Goal: Transaction & Acquisition: Obtain resource

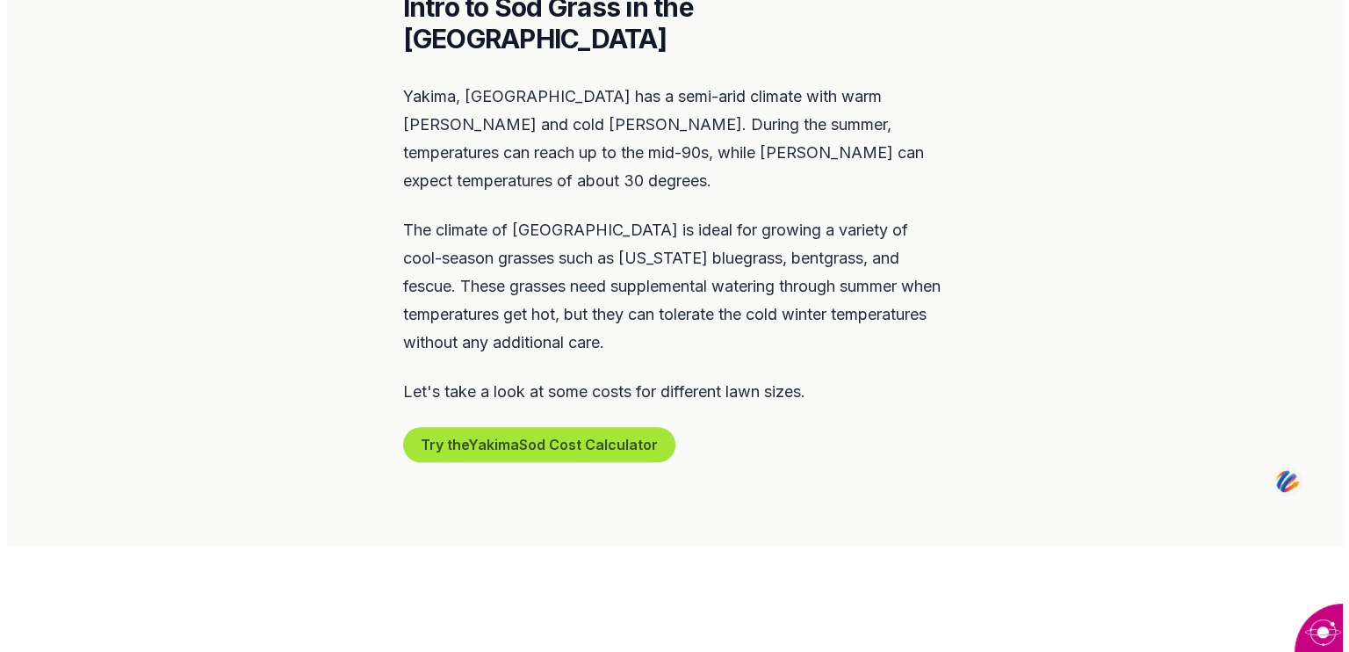
scroll to position [864, 0]
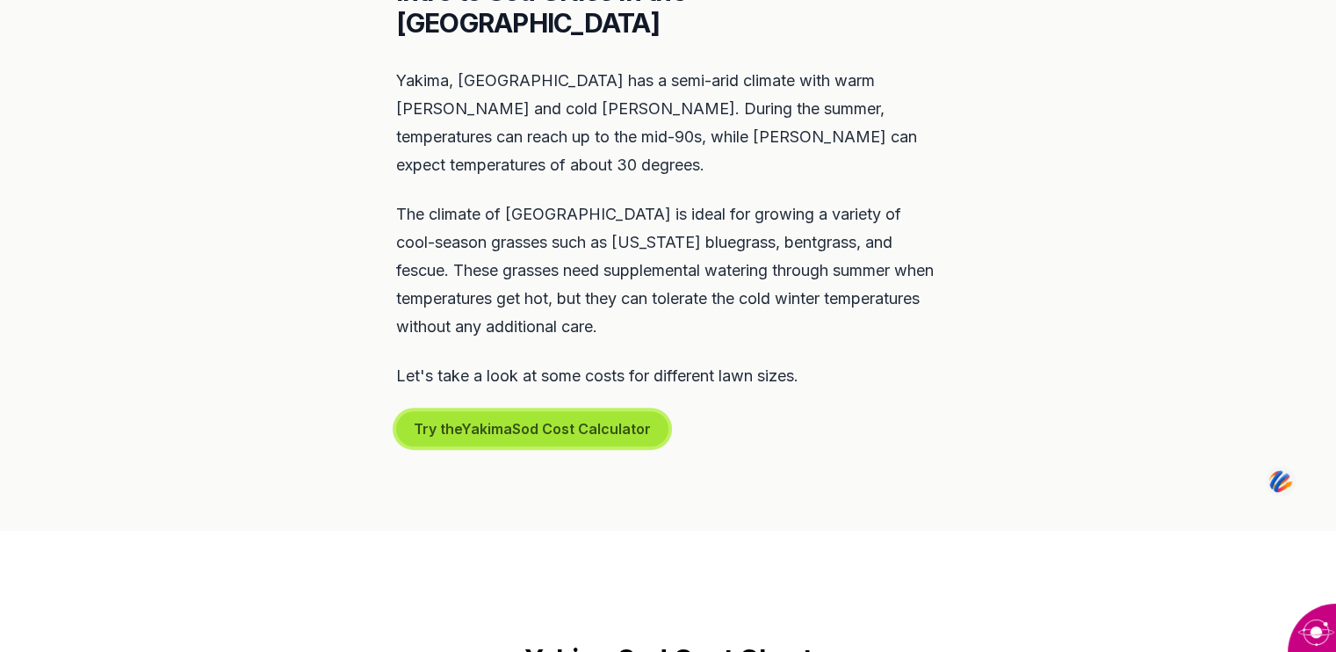
click at [536, 411] on button "Try the Yakima Sod Cost Calculator" at bounding box center [532, 428] width 272 height 35
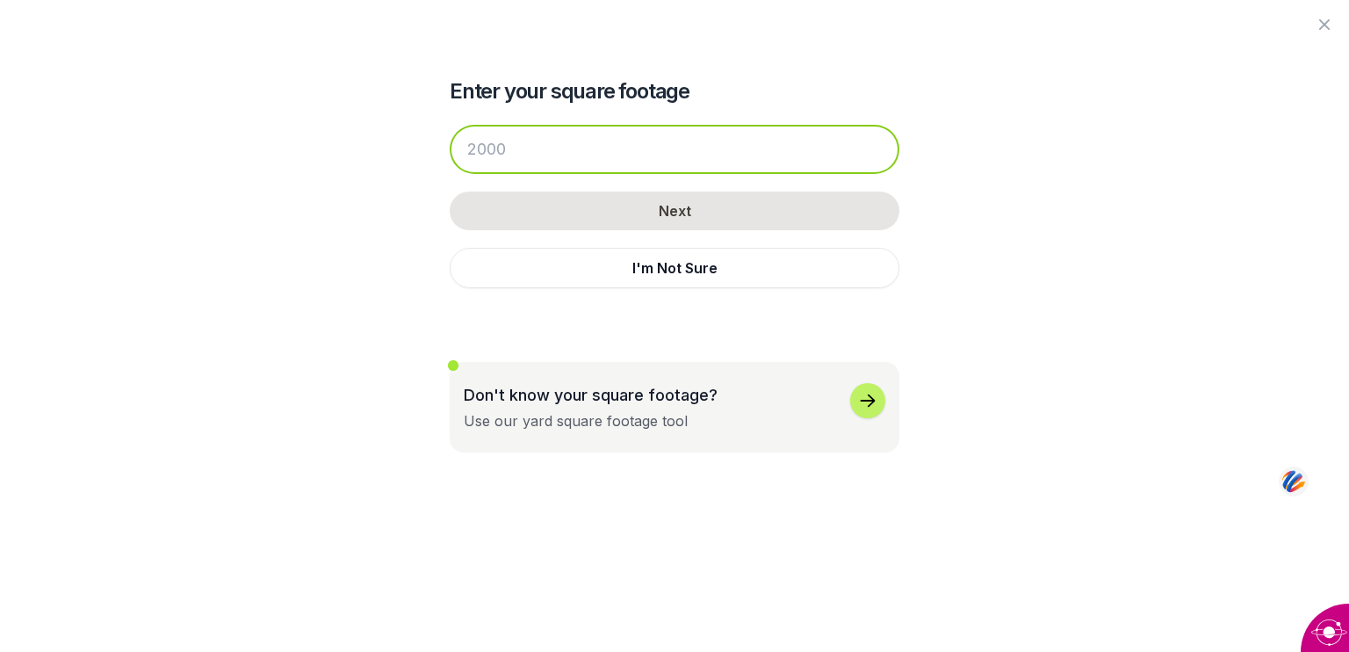
click at [471, 147] on input "number" at bounding box center [675, 149] width 450 height 49
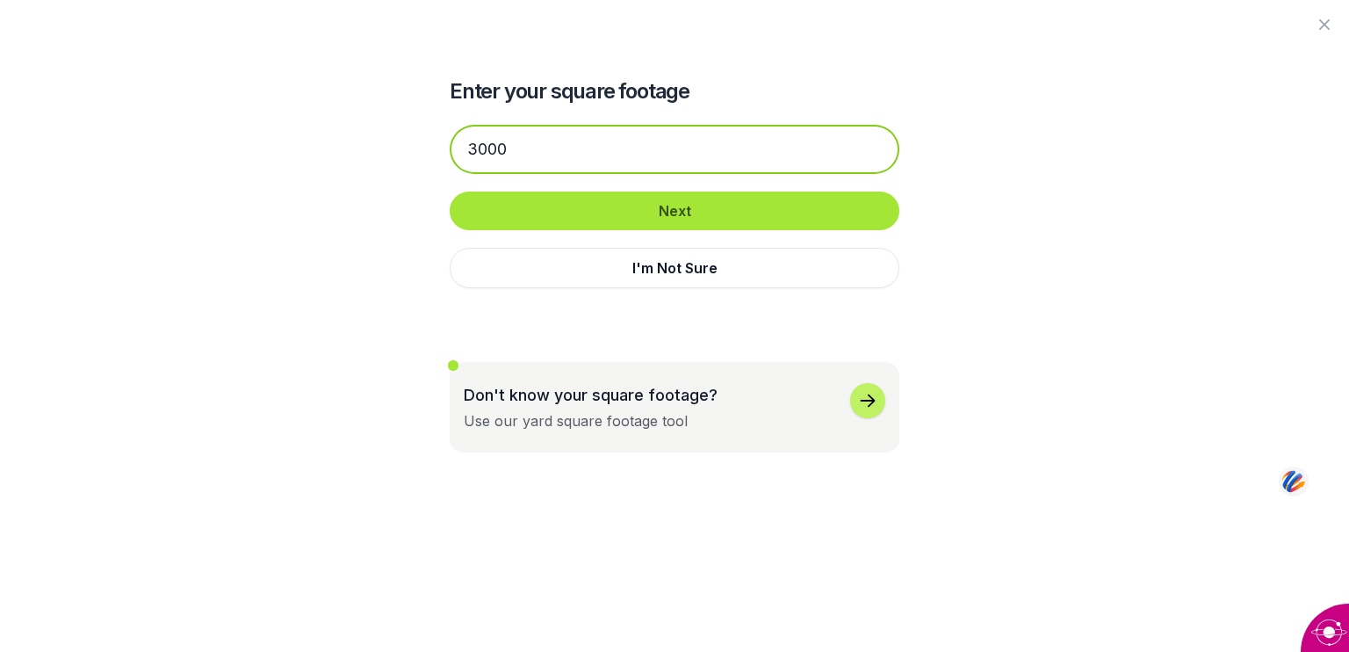
type input "3000"
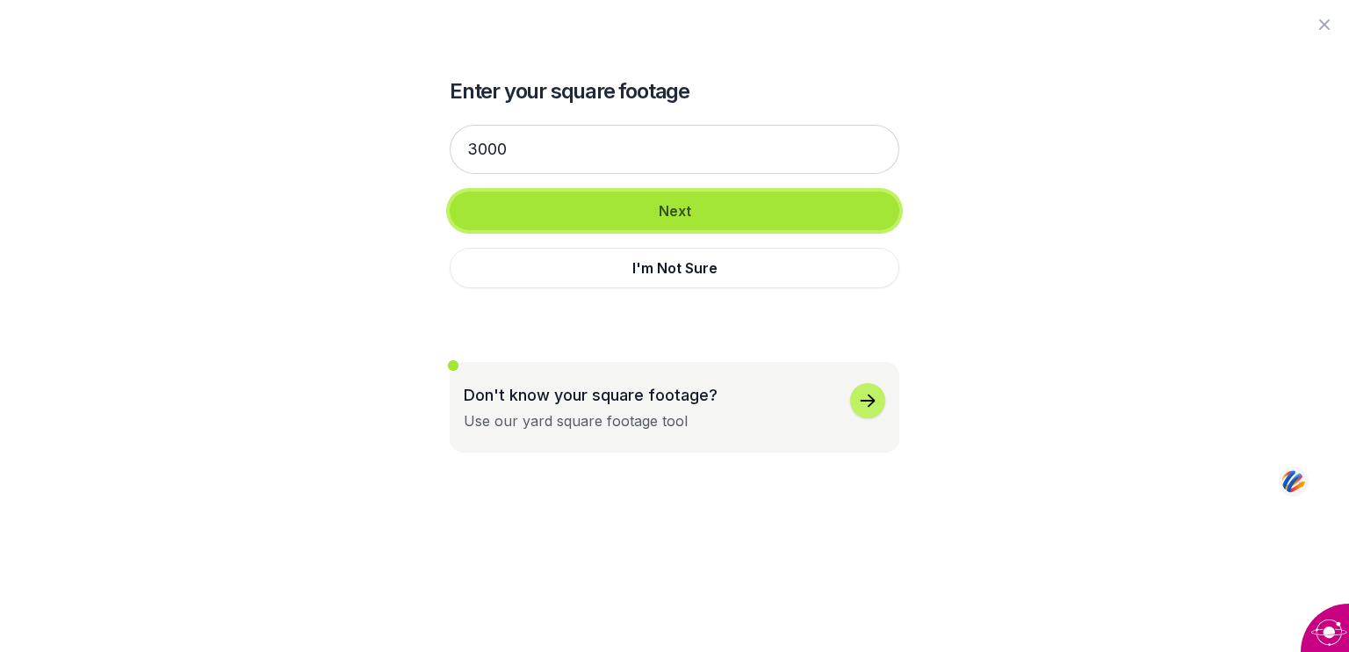
click at [655, 201] on button "Next" at bounding box center [675, 210] width 450 height 39
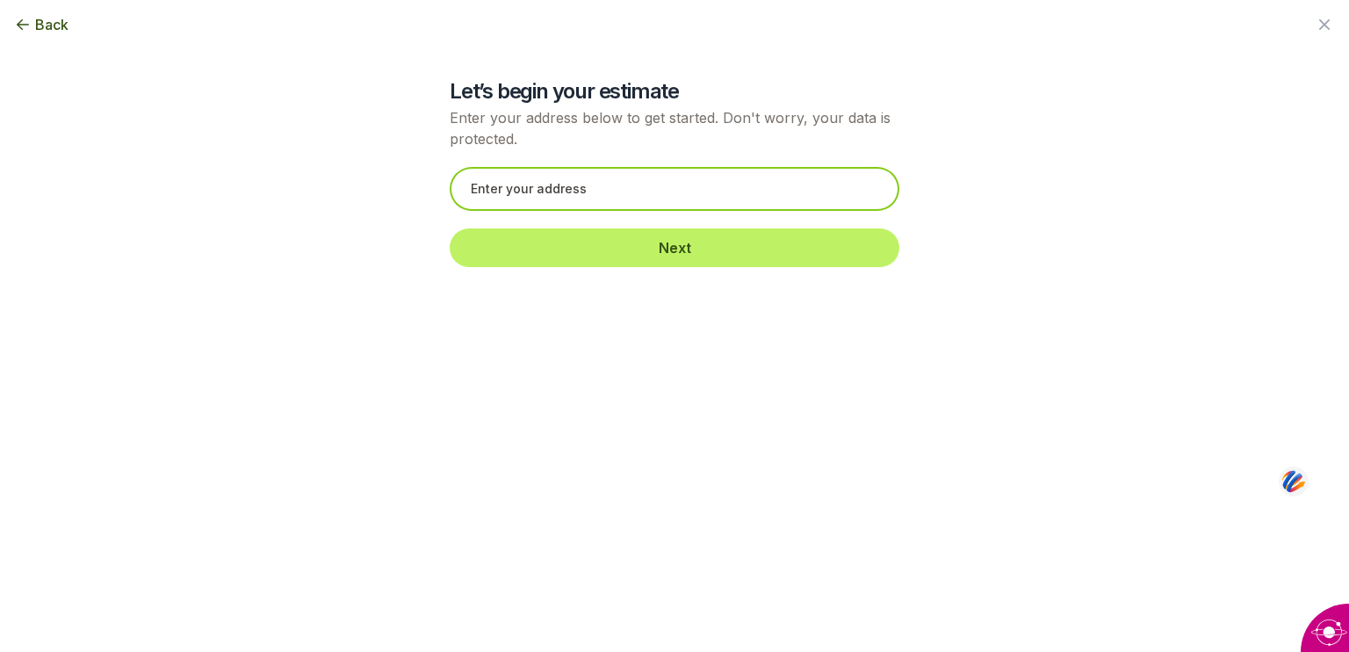
click at [549, 191] on input "text" at bounding box center [675, 189] width 450 height 44
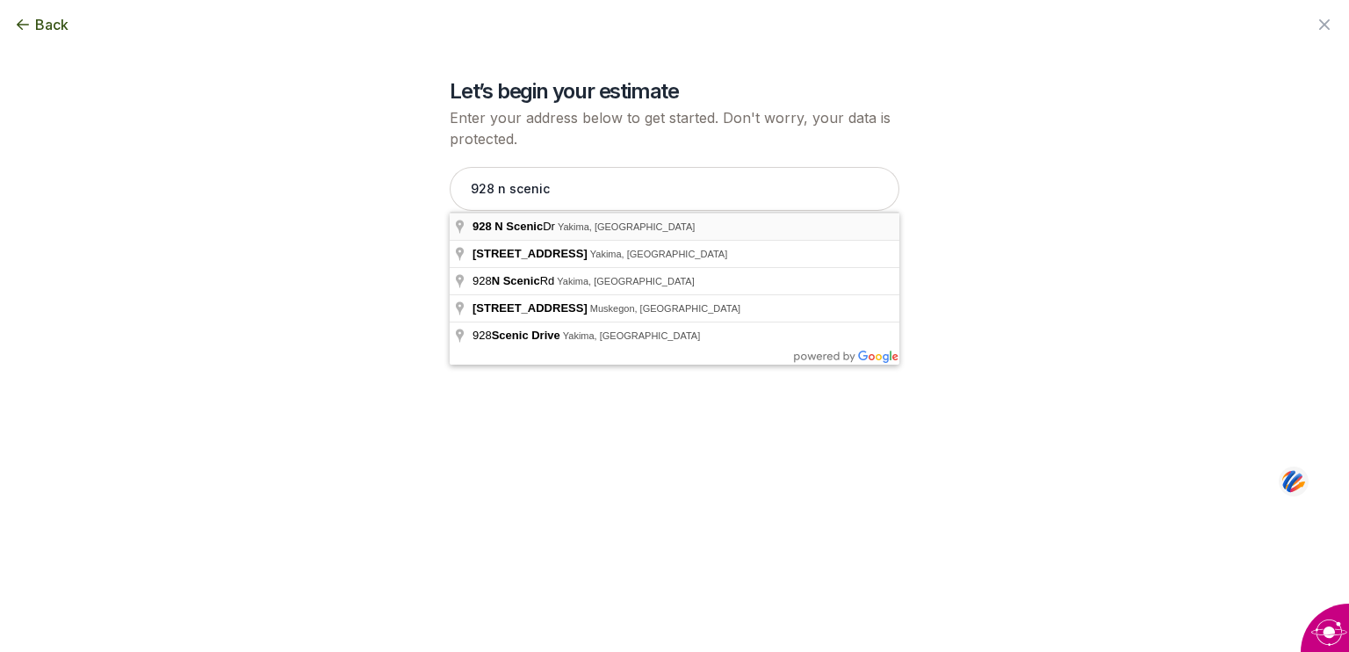
type input "[STREET_ADDRESS][PERSON_NAME]"
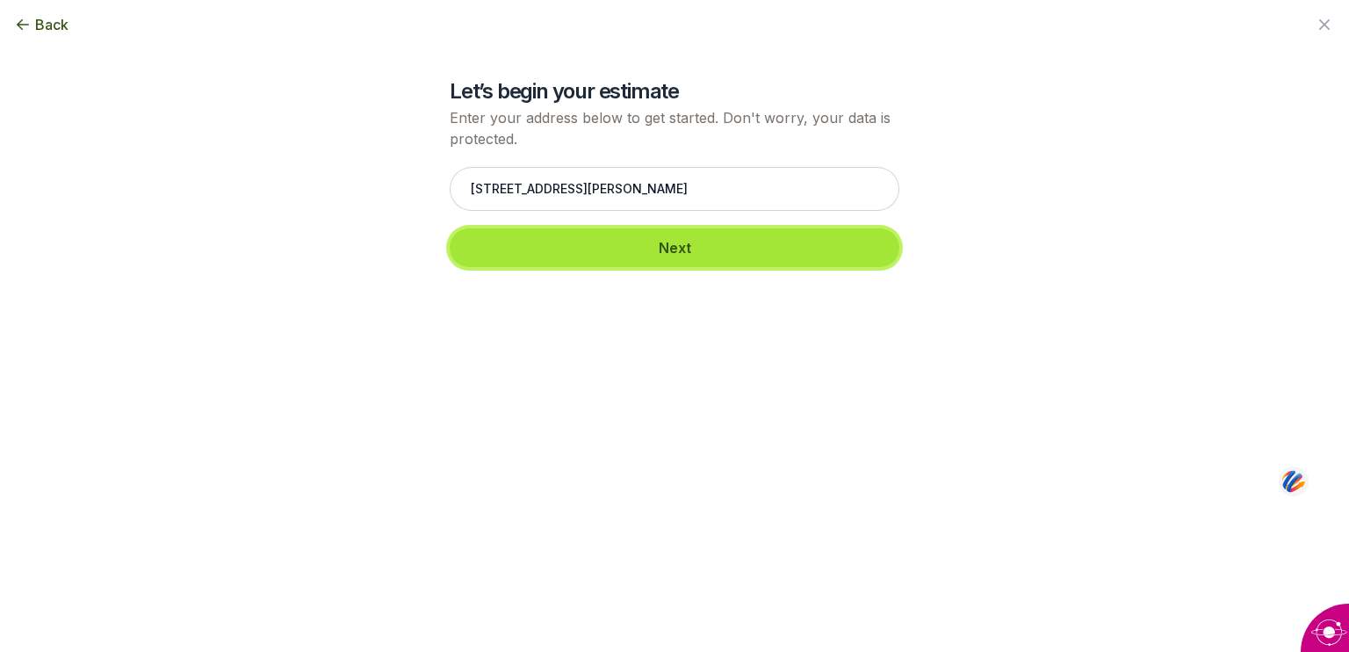
click at [656, 242] on button "Next" at bounding box center [675, 247] width 450 height 39
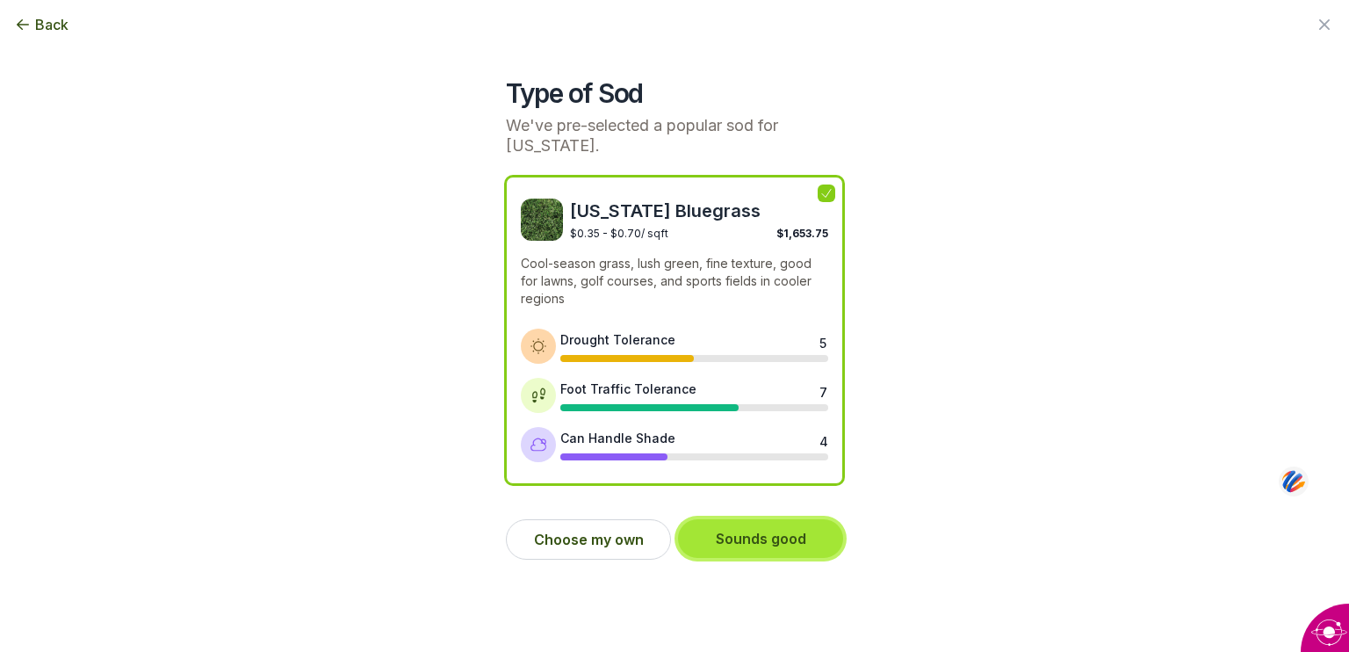
click at [747, 532] on button "Sounds good" at bounding box center [760, 538] width 165 height 39
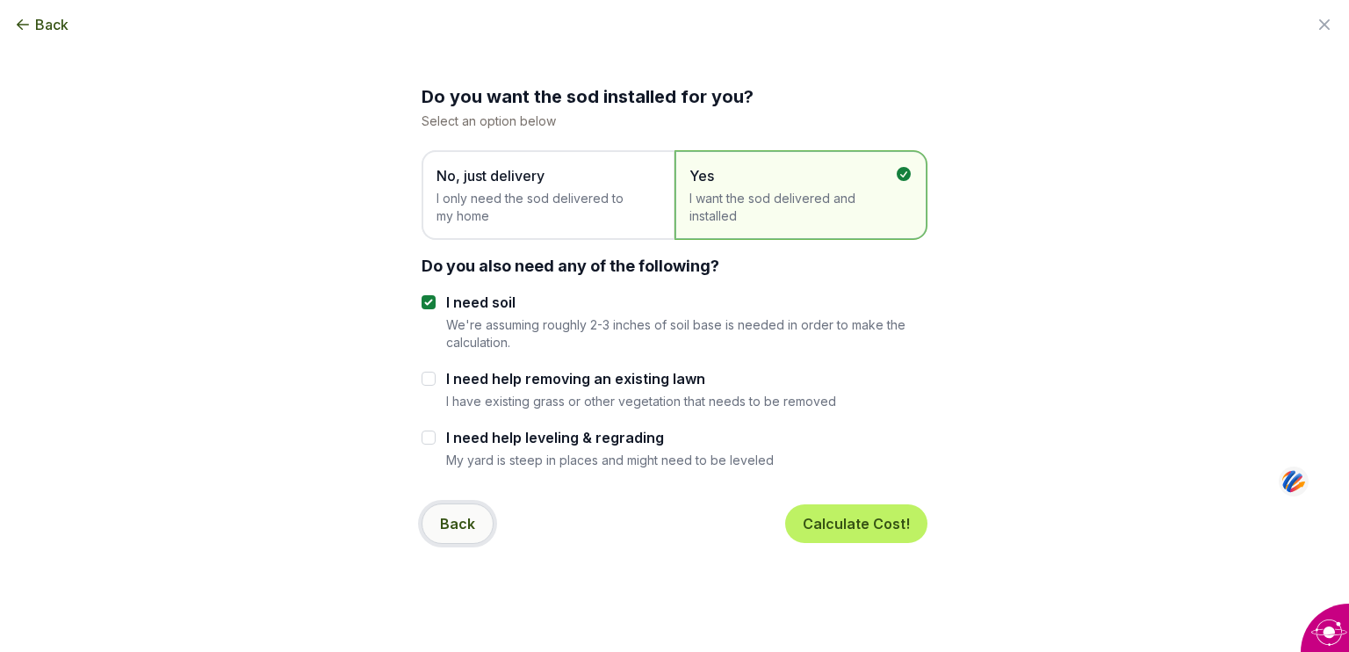
click at [450, 515] on button "Back" at bounding box center [458, 523] width 72 height 40
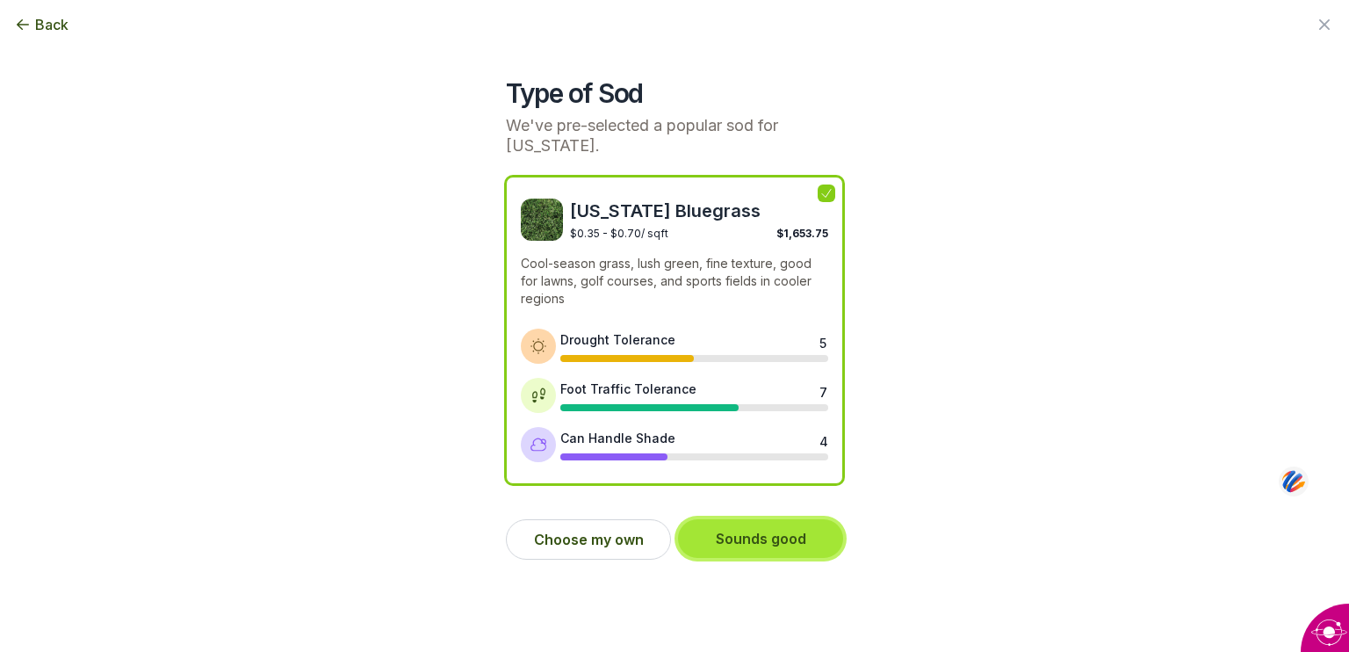
click at [769, 534] on button "Sounds good" at bounding box center [760, 538] width 165 height 39
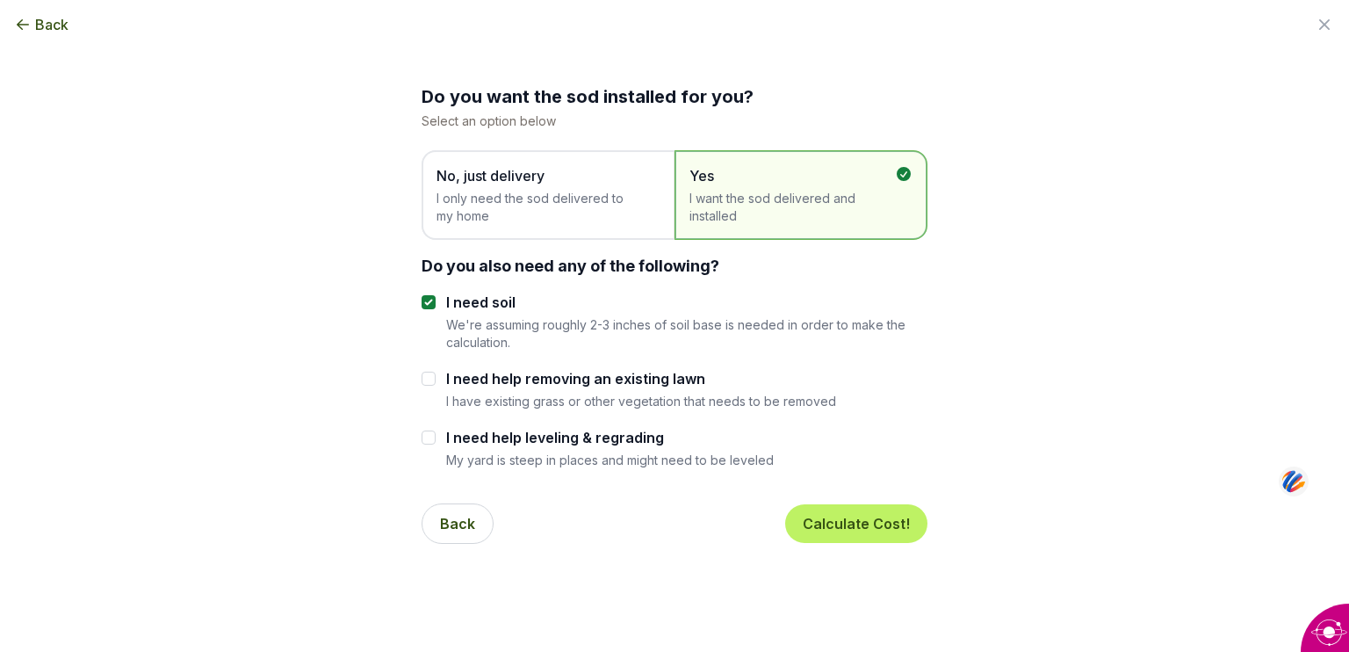
click at [800, 202] on span "I want the sod delivered and installed" at bounding box center [792, 207] width 206 height 35
click at [429, 385] on input "I need help removing an existing lawn" at bounding box center [429, 379] width 14 height 14
checkbox input "true"
click at [425, 432] on input "I need help leveling & regrading" at bounding box center [429, 437] width 14 height 14
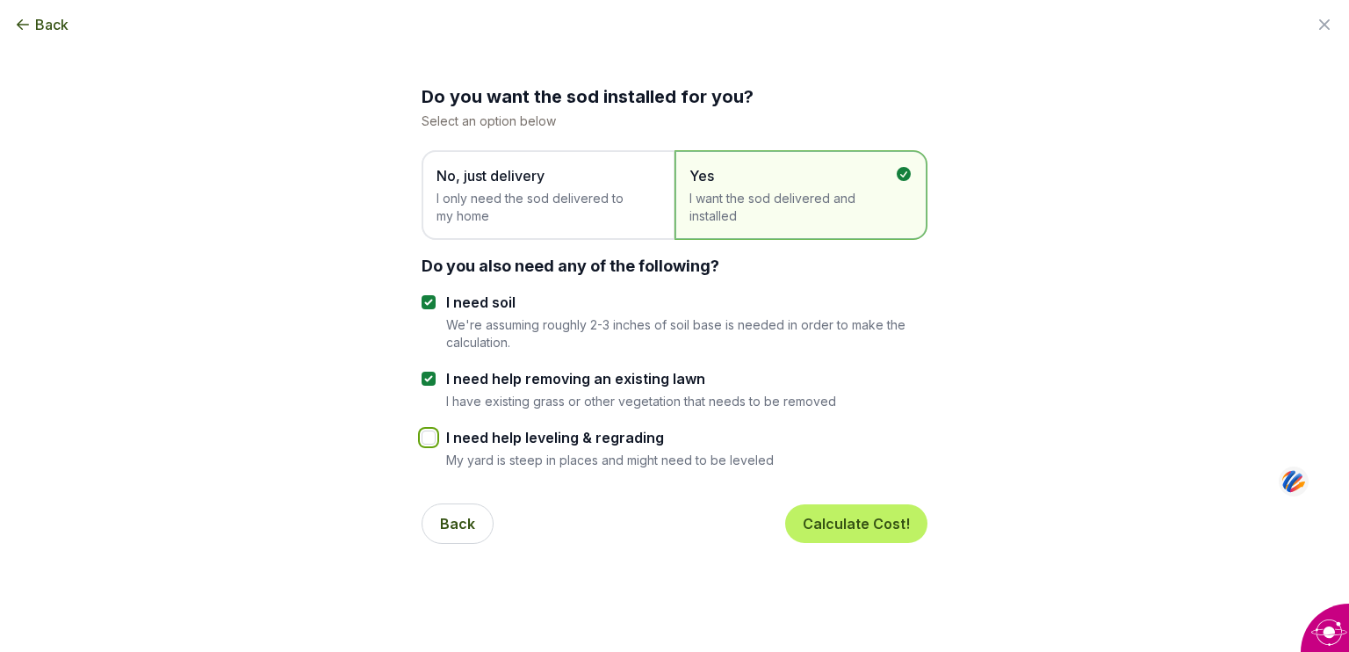
checkbox input "false"
click at [426, 384] on input "I need help removing an existing lawn" at bounding box center [429, 379] width 14 height 14
checkbox input "false"
click at [424, 295] on input "I need soil" at bounding box center [429, 302] width 14 height 14
checkbox input "false"
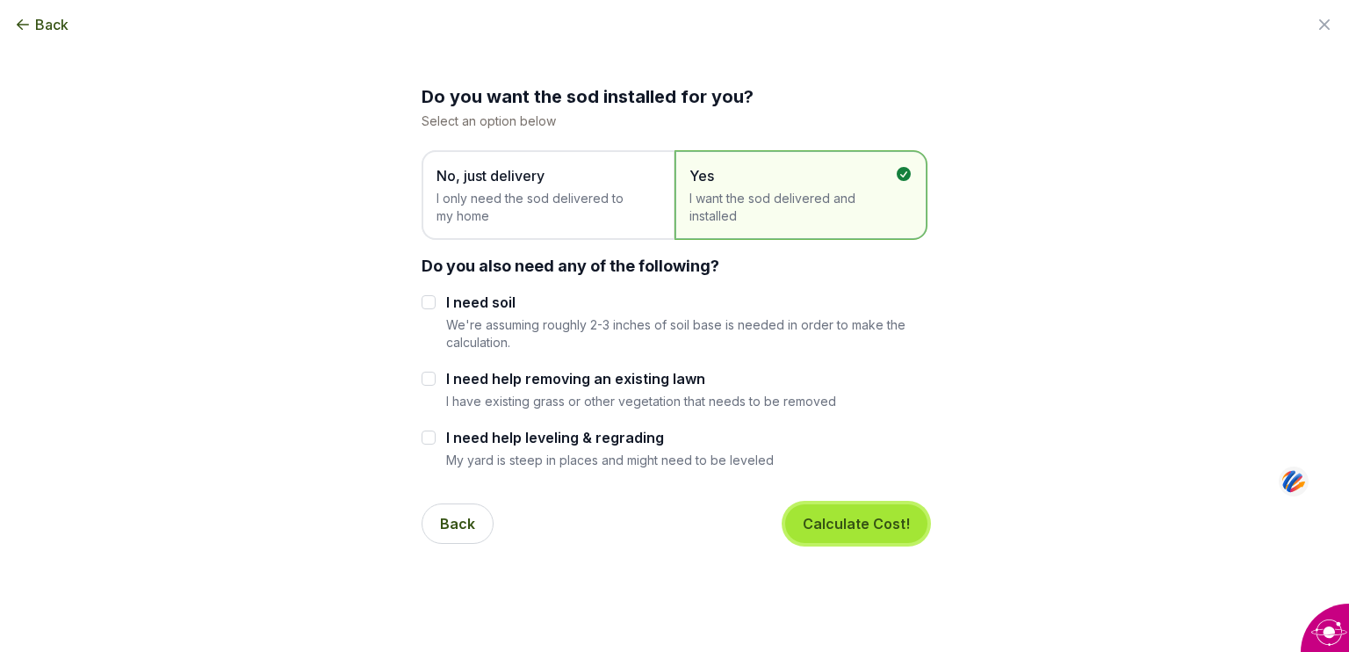
click at [856, 516] on button "Calculate Cost!" at bounding box center [856, 523] width 142 height 39
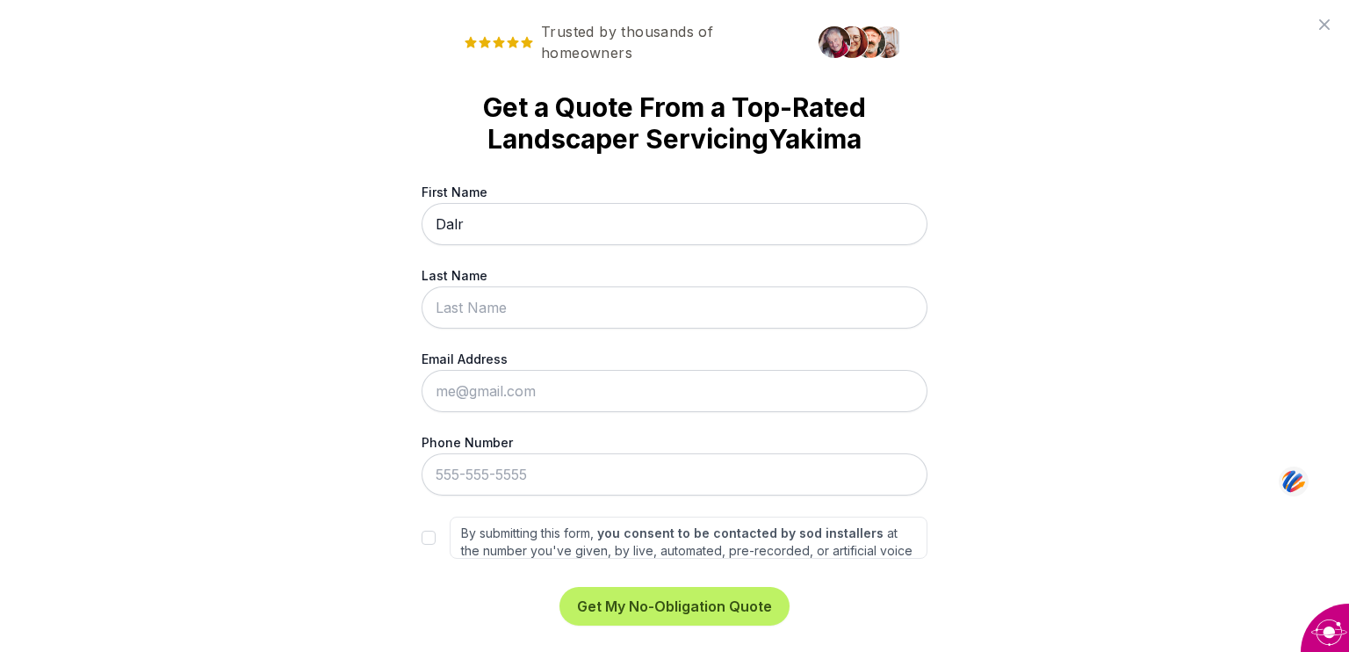
click at [856, 516] on div "First Name Dalr Last Name Email Address Phone Number By submitting this form, y…" at bounding box center [675, 371] width 506 height 376
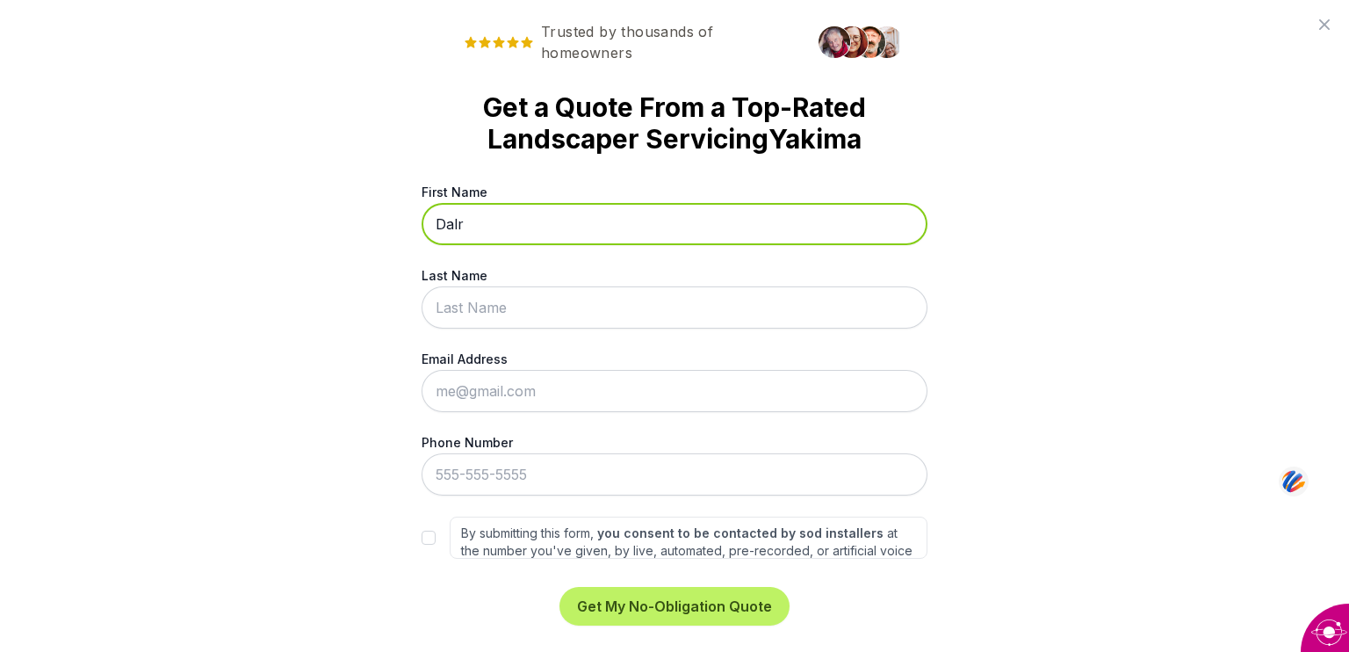
click at [462, 220] on input "Dalr" at bounding box center [675, 224] width 506 height 42
type input "[PERSON_NAME]"
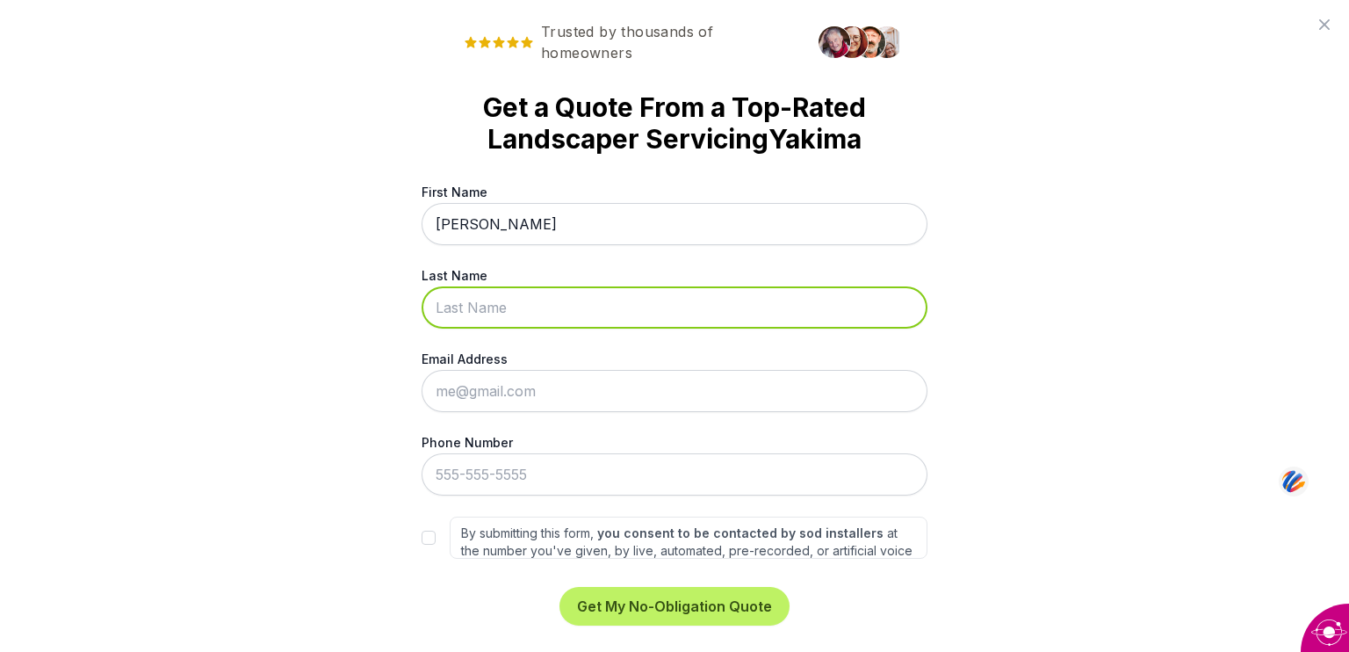
type input "[PERSON_NAME]"
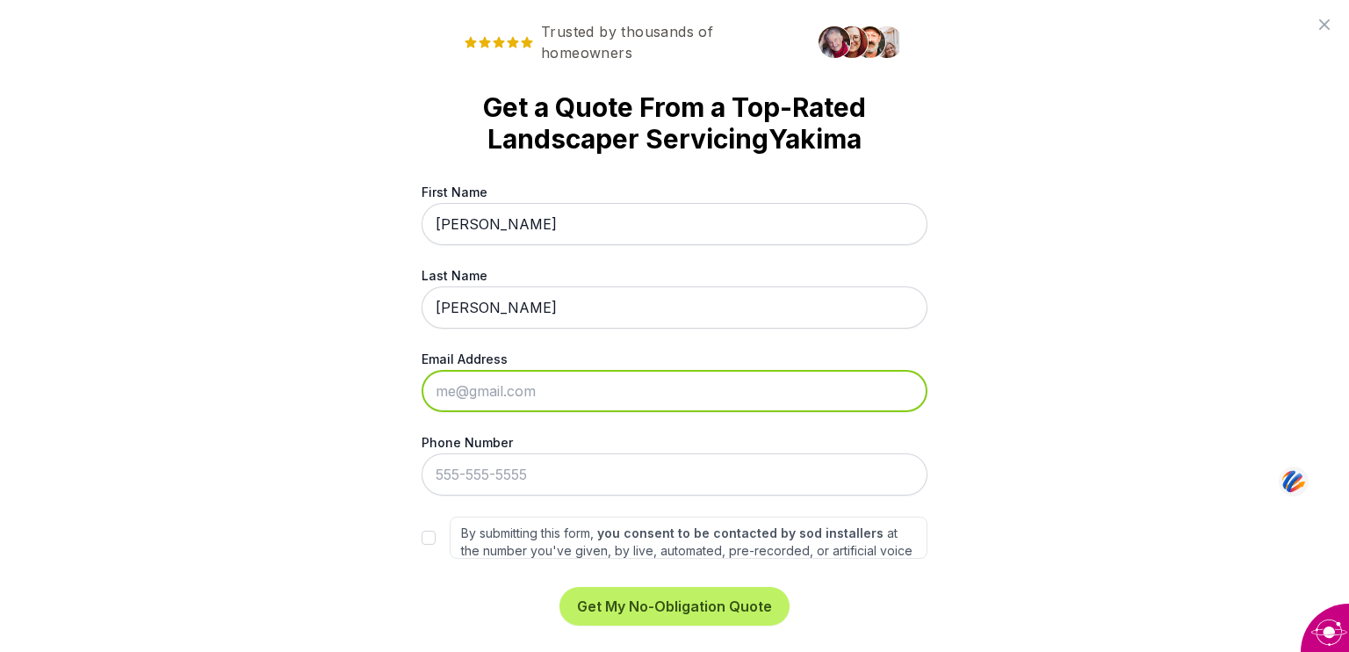
type input "[EMAIL_ADDRESS][DOMAIN_NAME]"
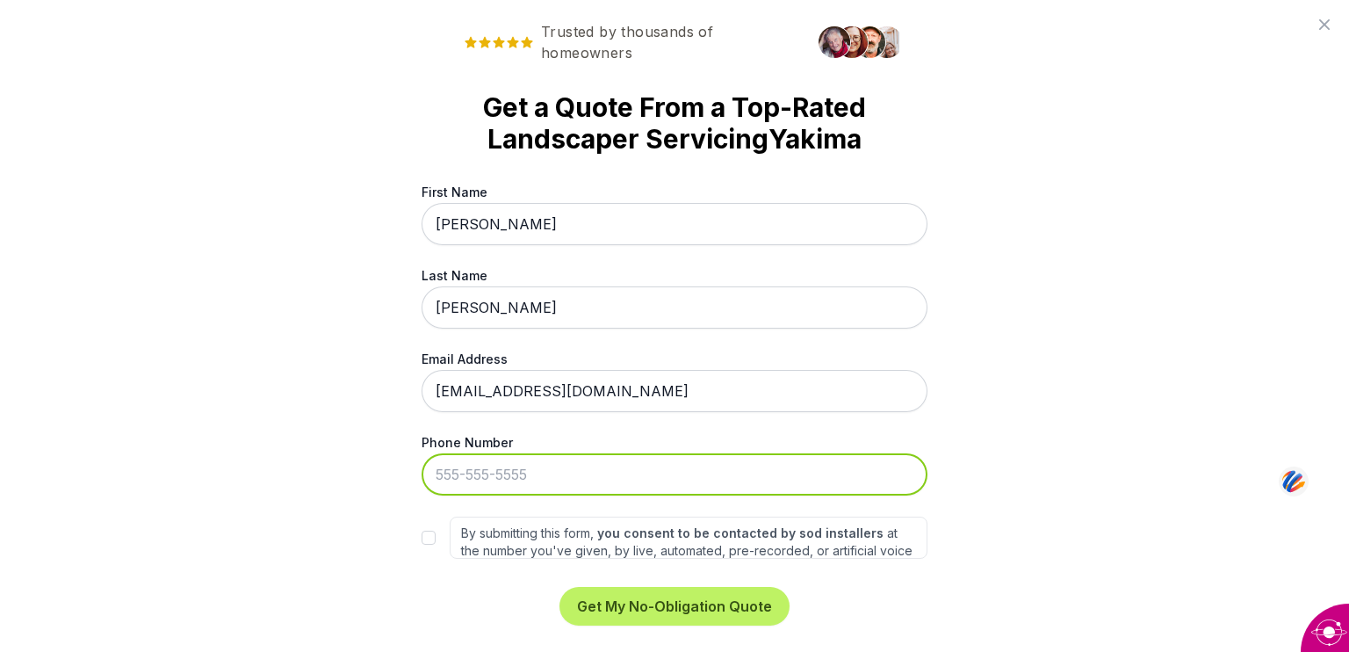
type input "[PHONE_NUMBER]"
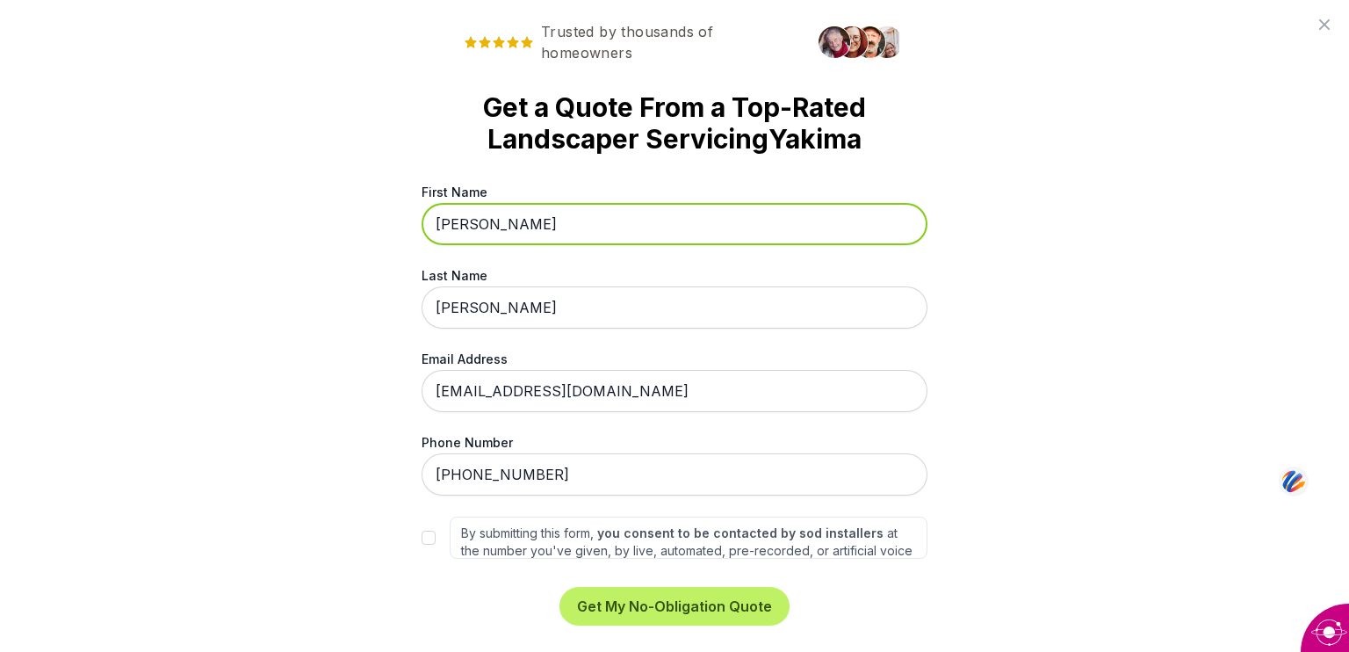
scroll to position [36, 0]
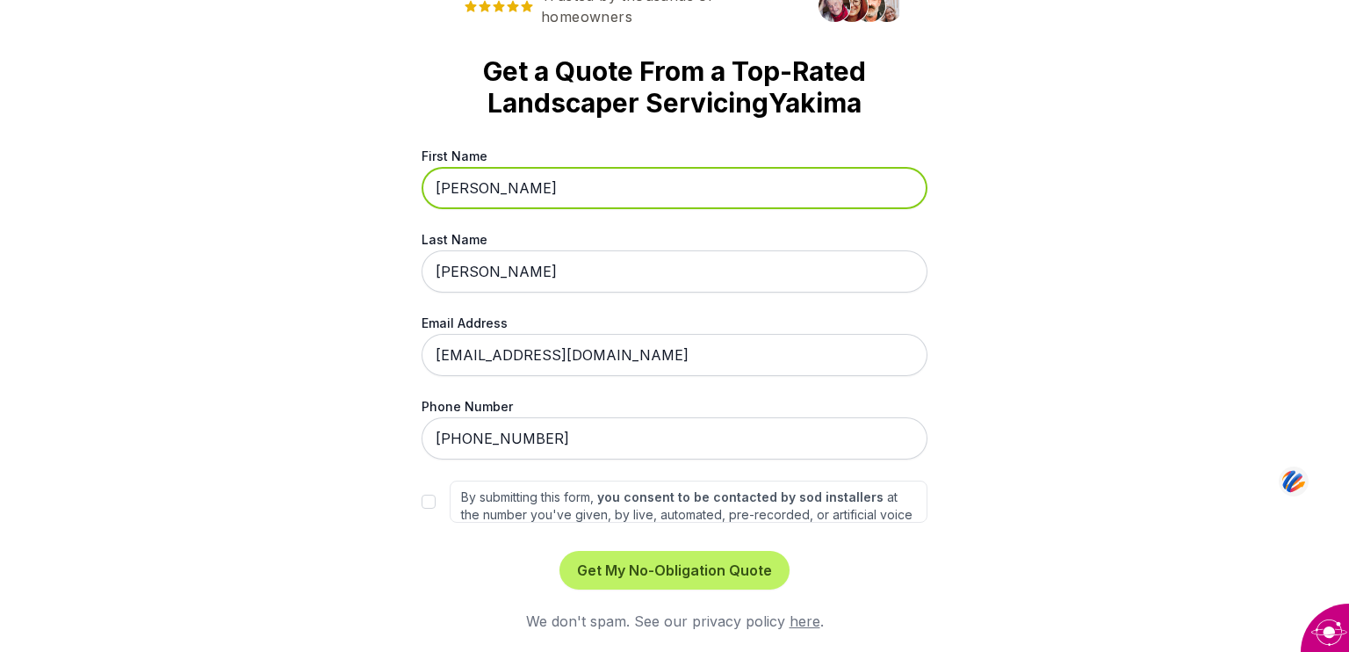
type input "[PERSON_NAME]"
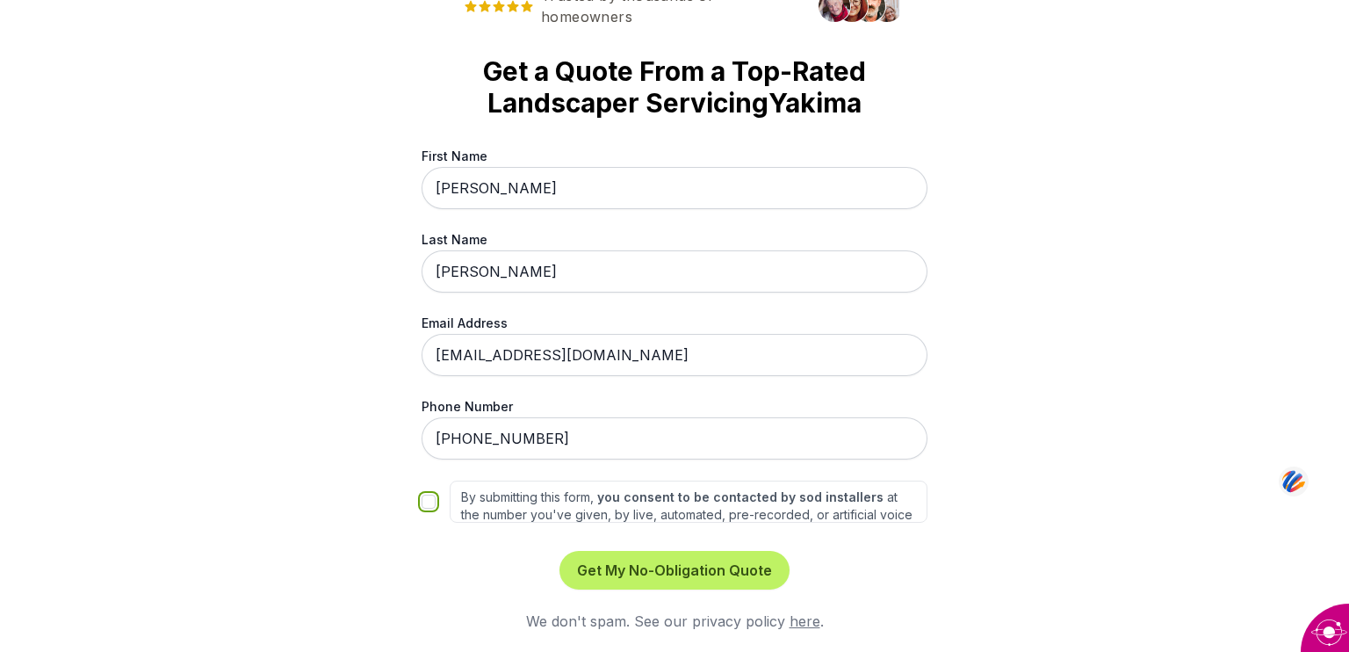
click at [422, 502] on input "By submitting this form, you consent to be contacted by sod installers at the n…" at bounding box center [429, 501] width 14 height 14
checkbox input "true"
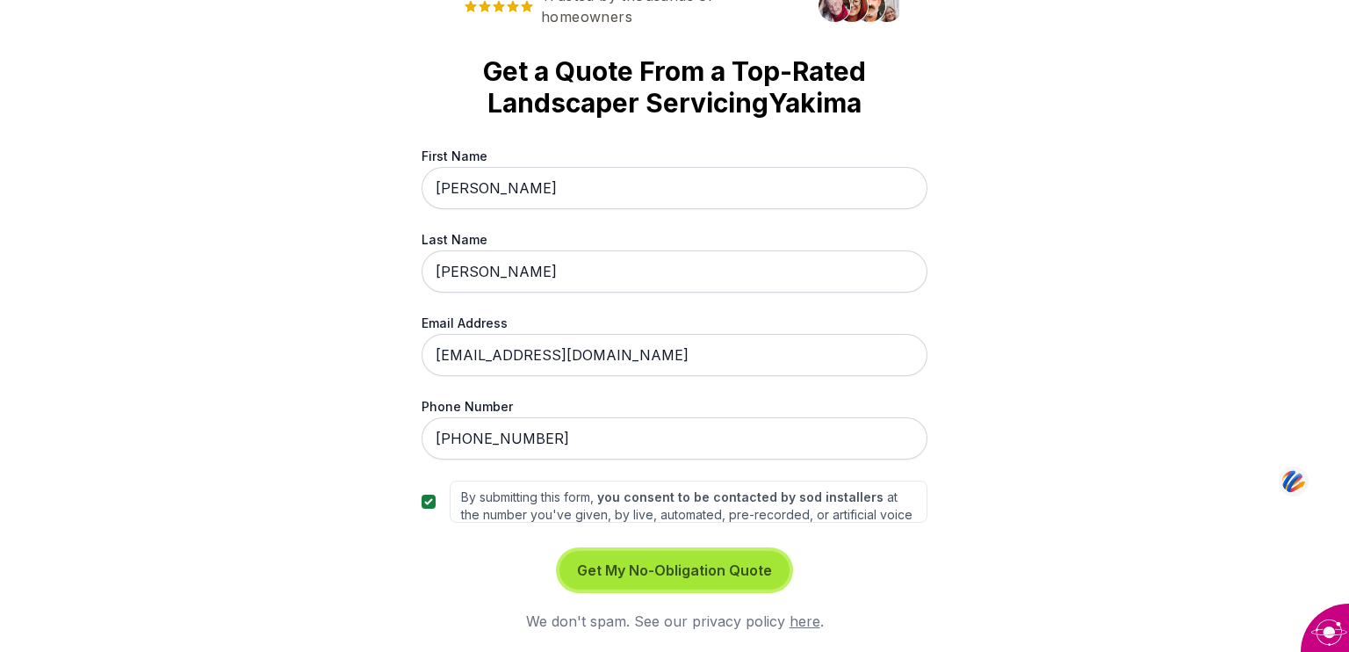
click at [682, 563] on button "Get My No-Obligation Quote" at bounding box center [674, 570] width 230 height 39
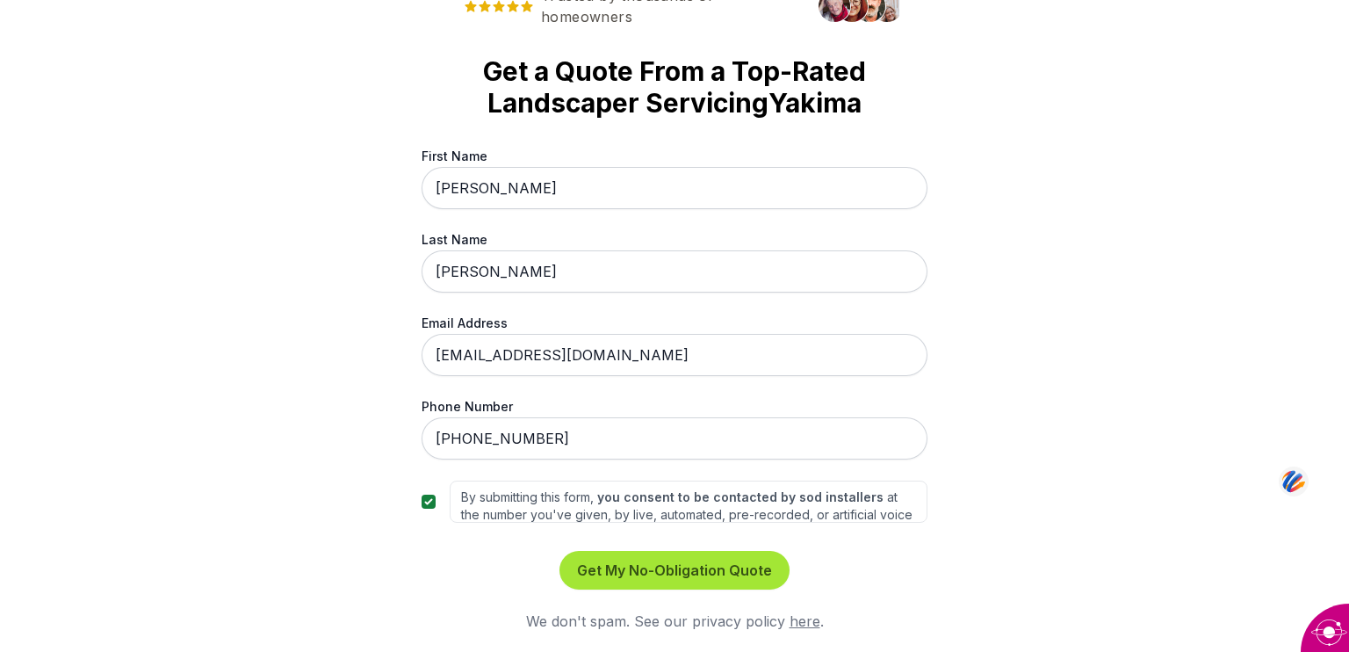
scroll to position [0, 0]
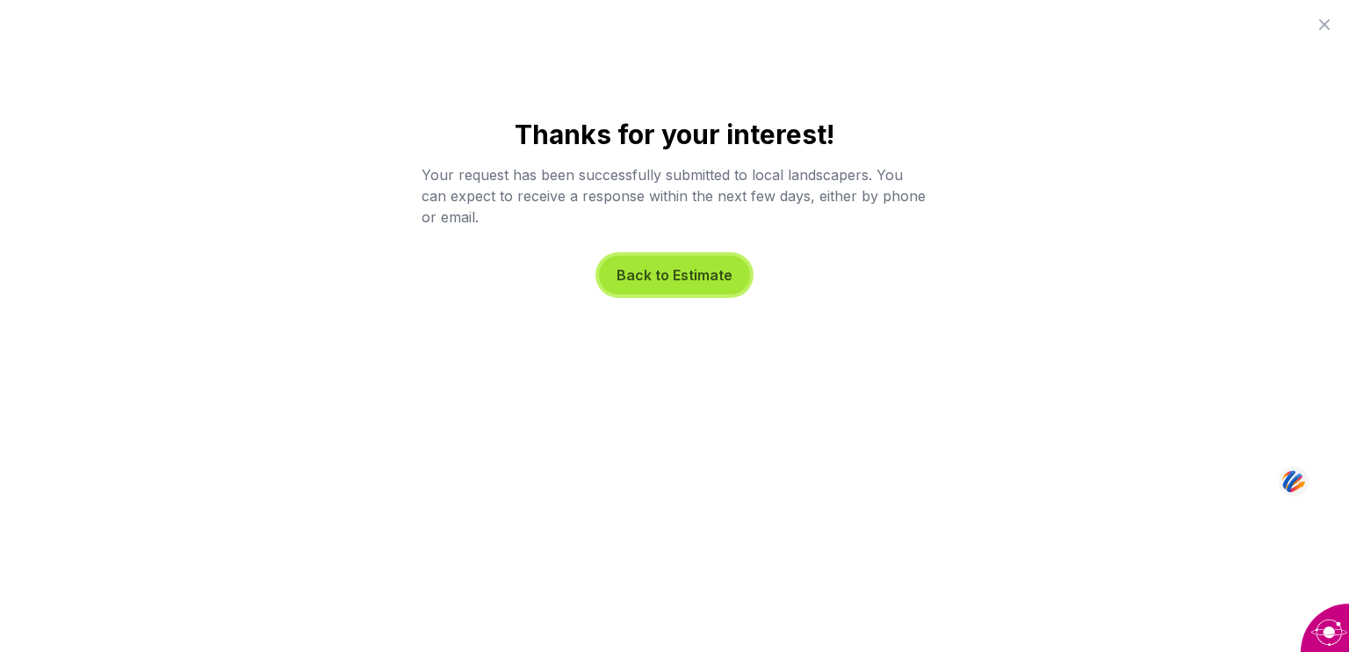
click at [618, 274] on button "Back to Estimate" at bounding box center [674, 275] width 151 height 39
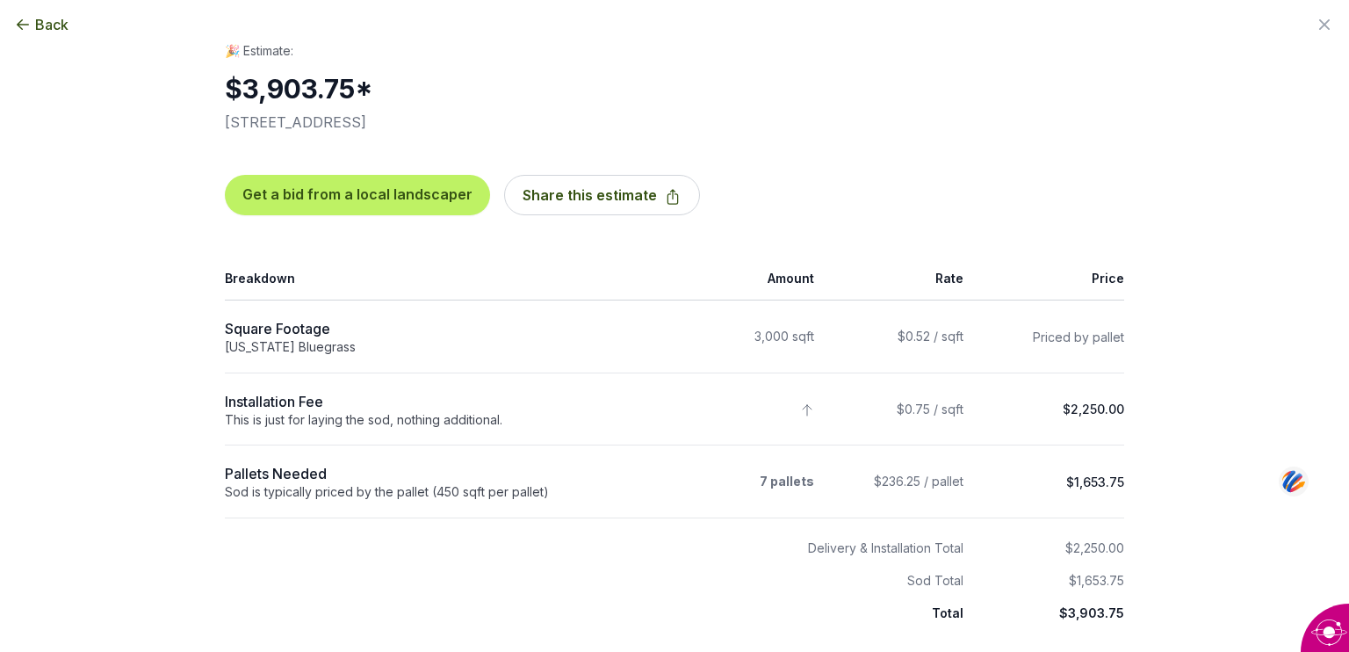
scroll to position [81, 0]
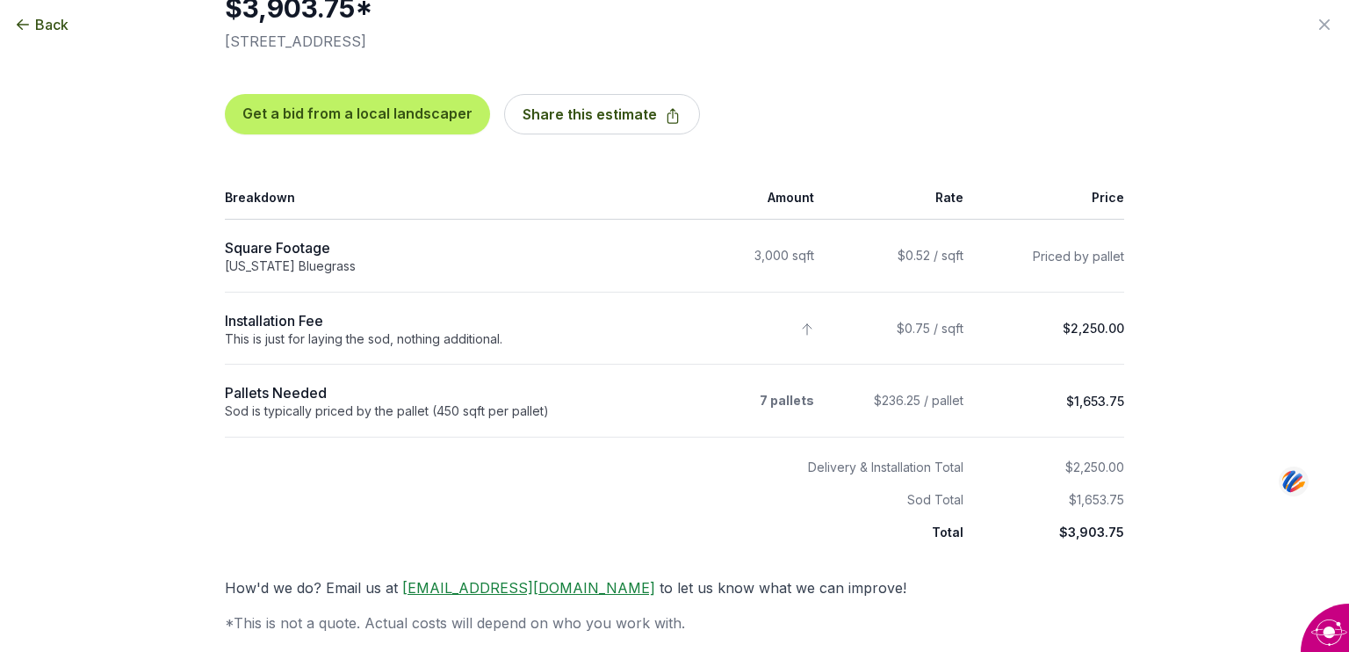
click at [467, 581] on link "[EMAIL_ADDRESS][DOMAIN_NAME]" at bounding box center [528, 588] width 253 height 18
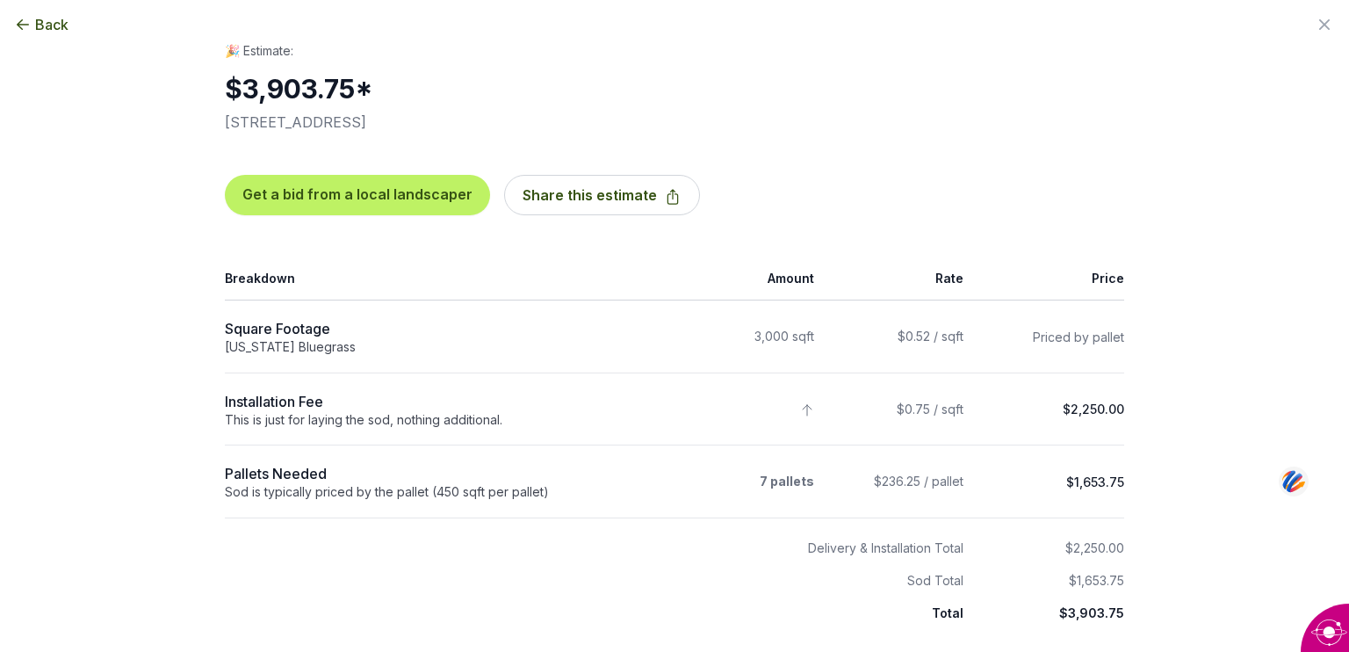
click at [100, 469] on div "Back Enter your square footage 3000 Next I'm Not Sure Let’s begin your estimate…" at bounding box center [674, 326] width 1349 height 652
